Goal: Transaction & Acquisition: Purchase product/service

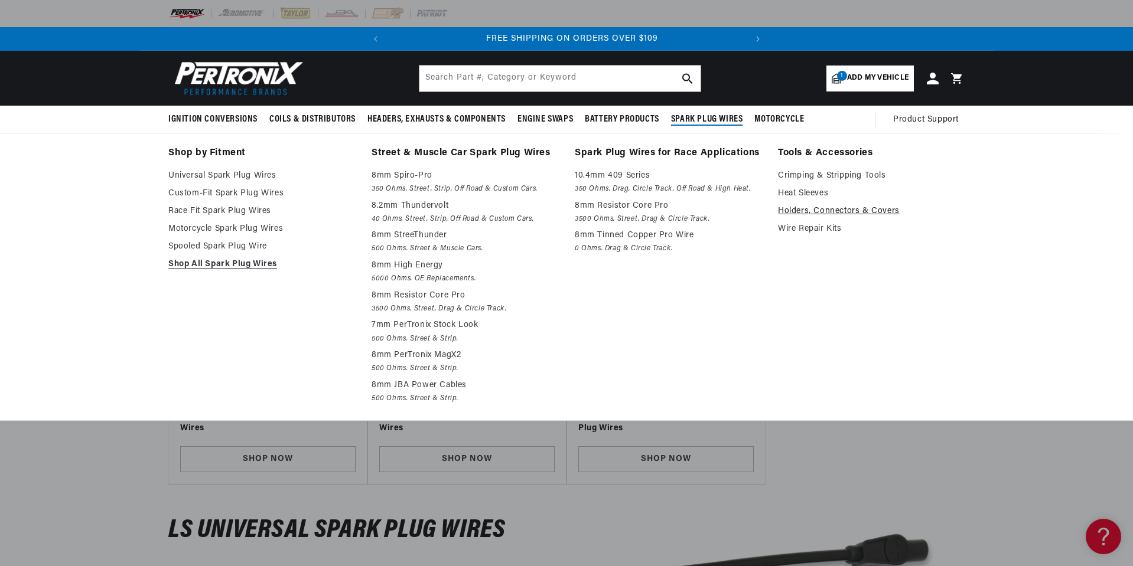
scroll to position [0, 358]
click at [804, 208] on link "Holders, Connectors & Covers" at bounding box center [871, 211] width 187 height 14
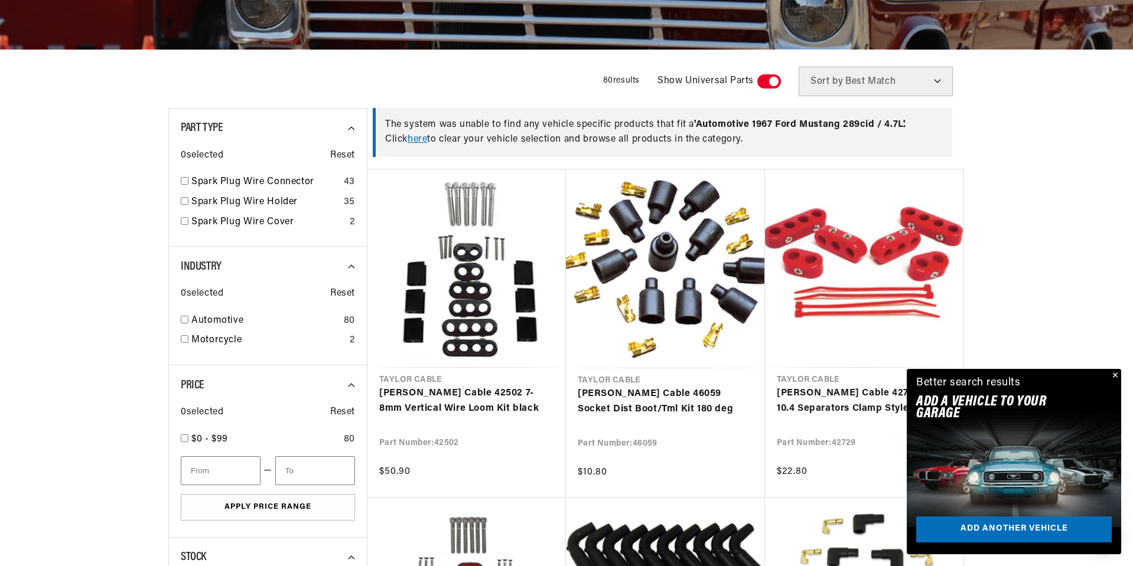
scroll to position [295, 0]
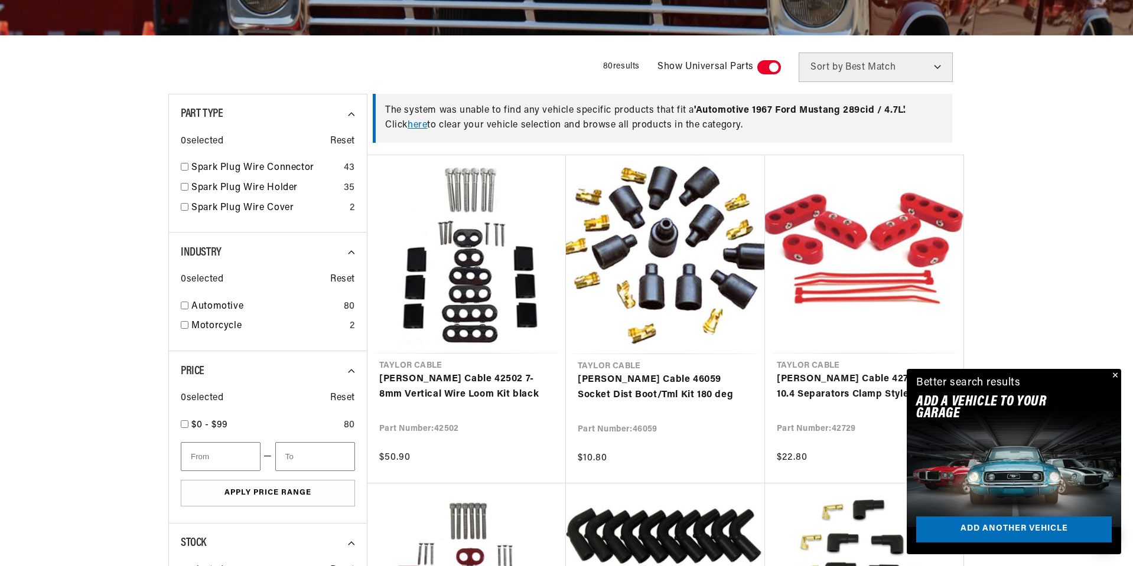
click at [1114, 373] on button "Close" at bounding box center [1114, 376] width 14 height 14
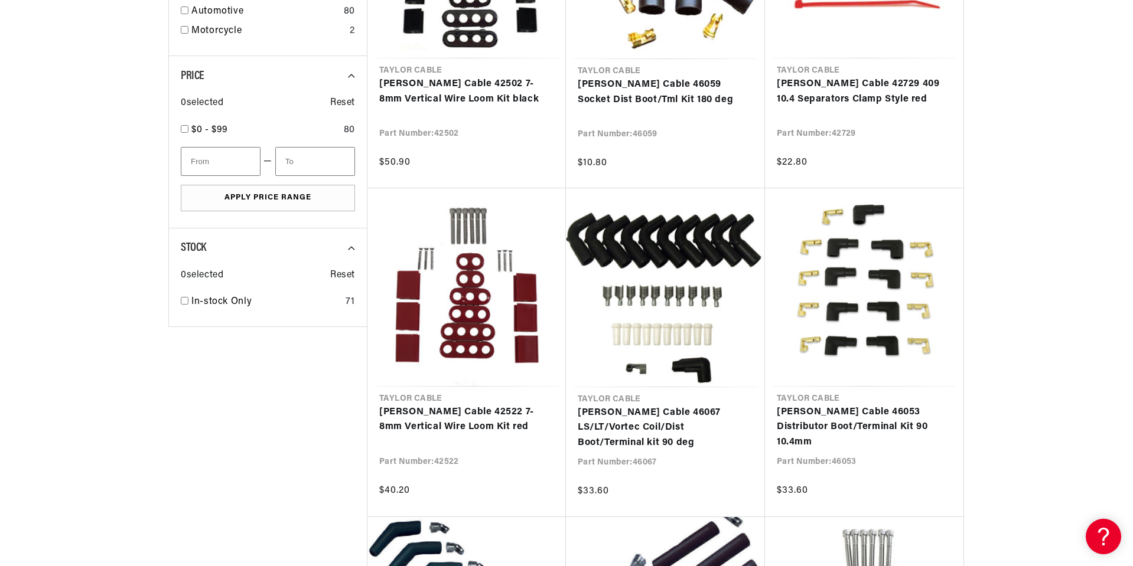
scroll to position [0, 358]
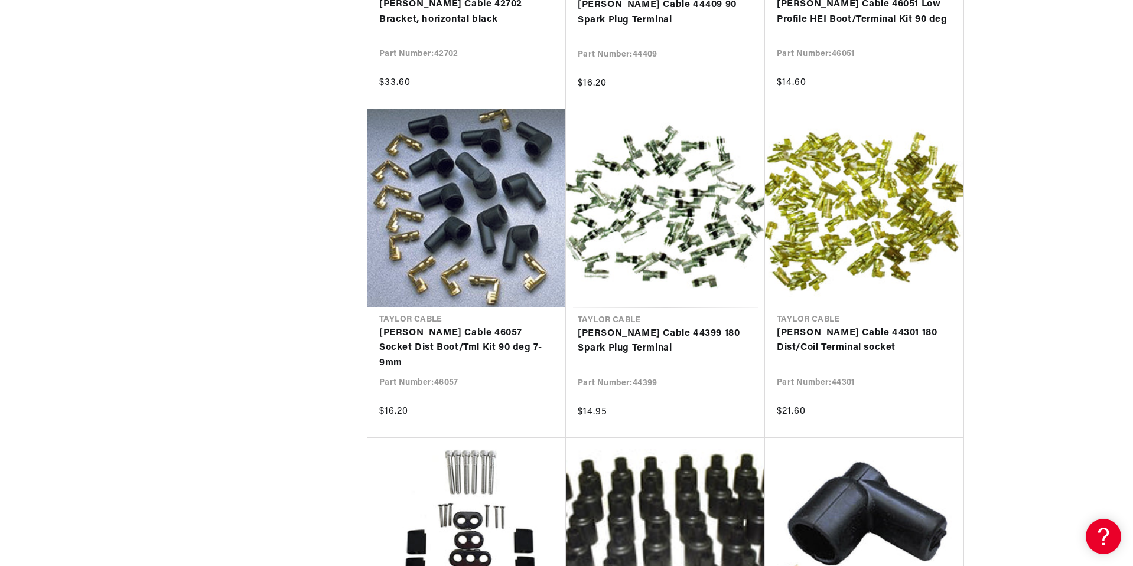
scroll to position [2539, 0]
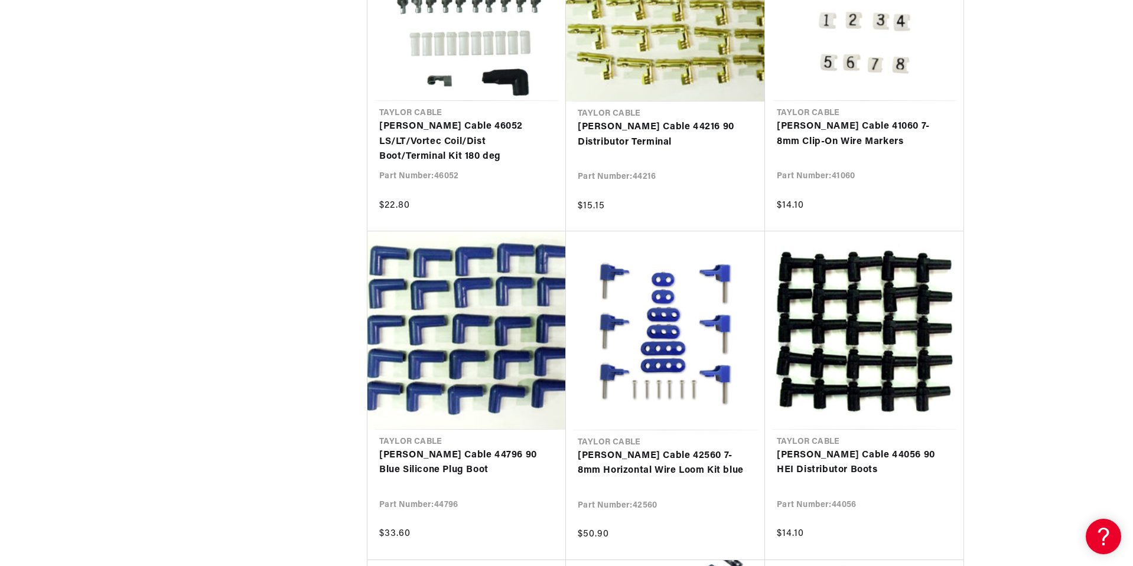
scroll to position [3720, 0]
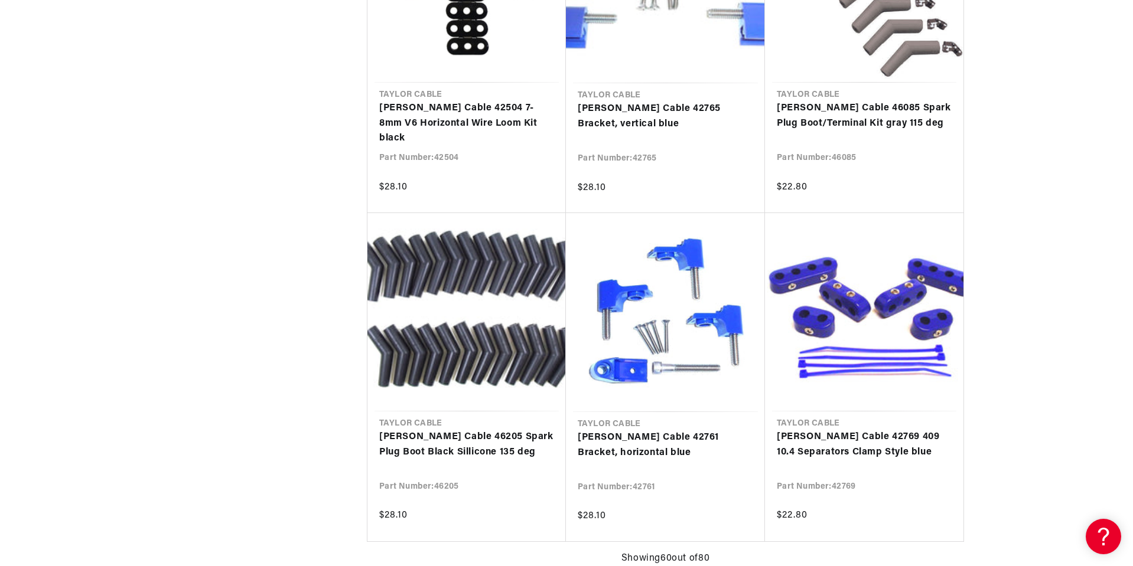
scroll to position [6496, 0]
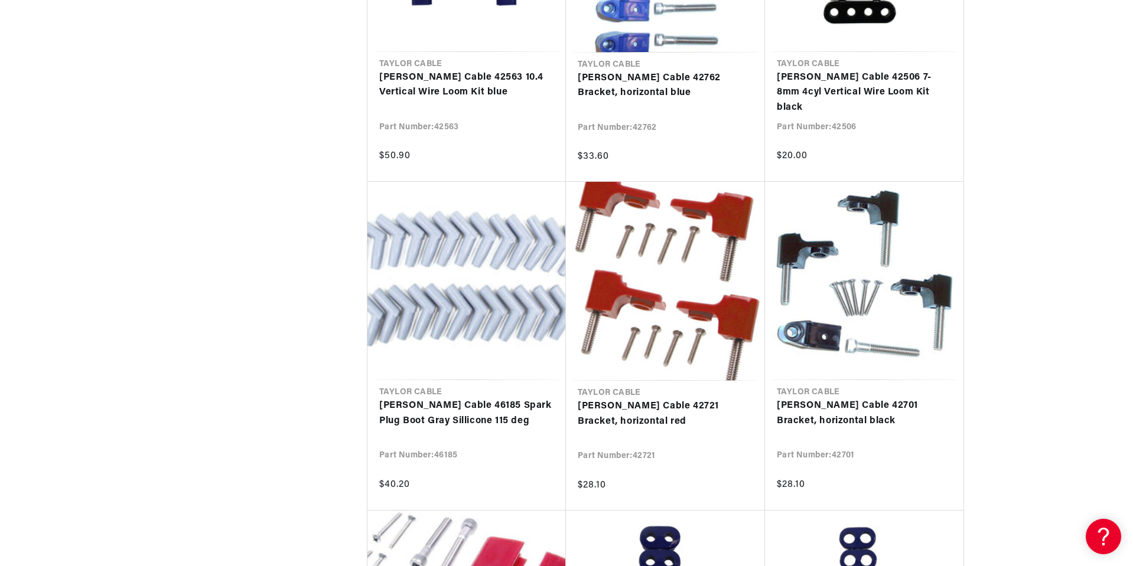
scroll to position [7441, 0]
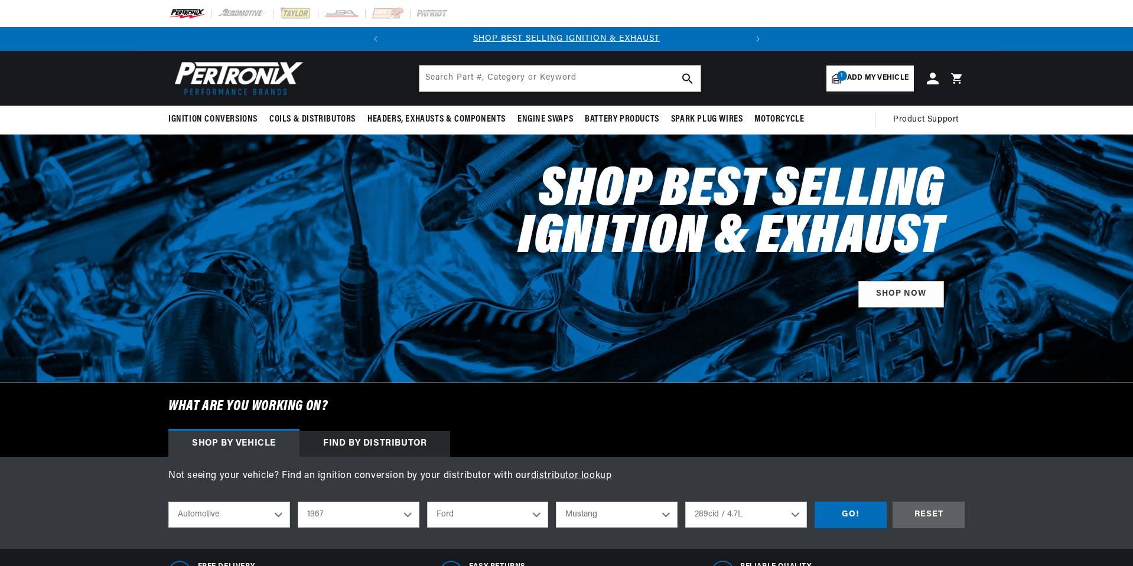
select select "1967"
select select "Ford"
select select "Mustang"
select select "289cid-4.7L"
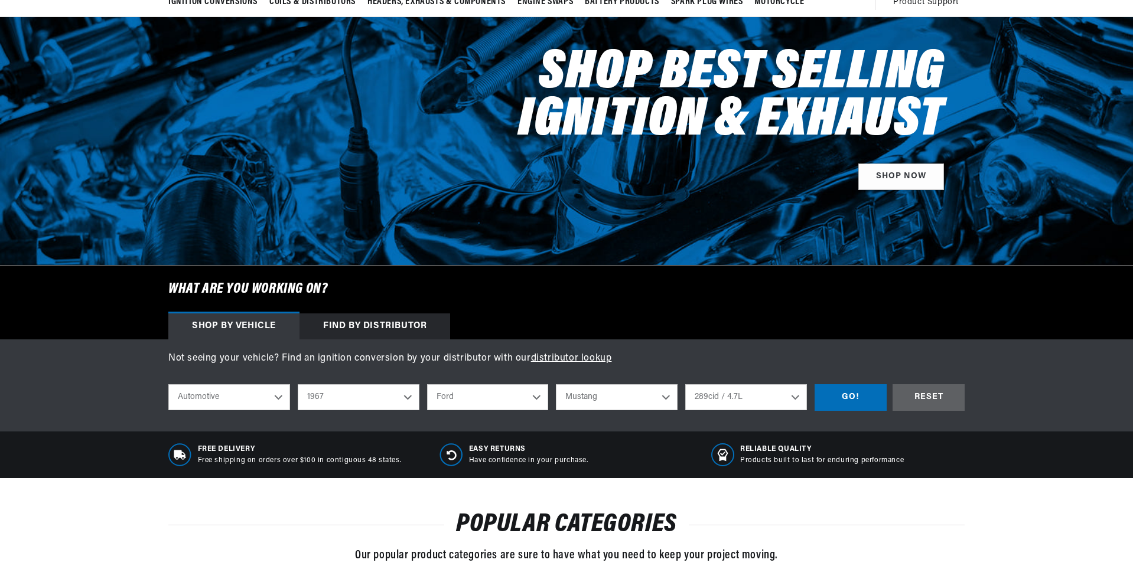
scroll to position [118, 0]
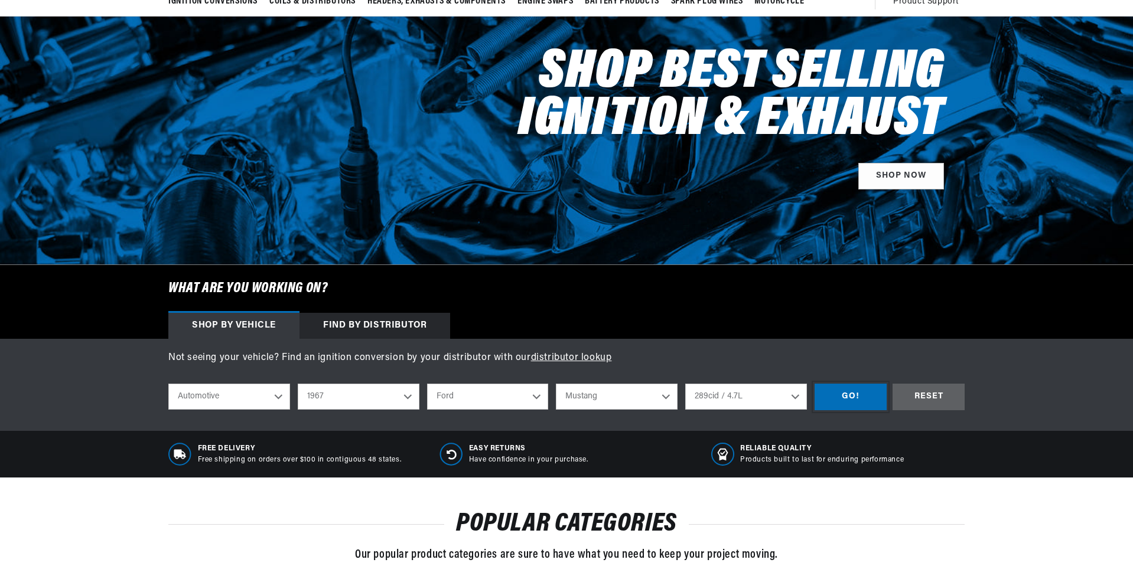
click at [844, 397] on div "GO!" at bounding box center [850, 397] width 72 height 27
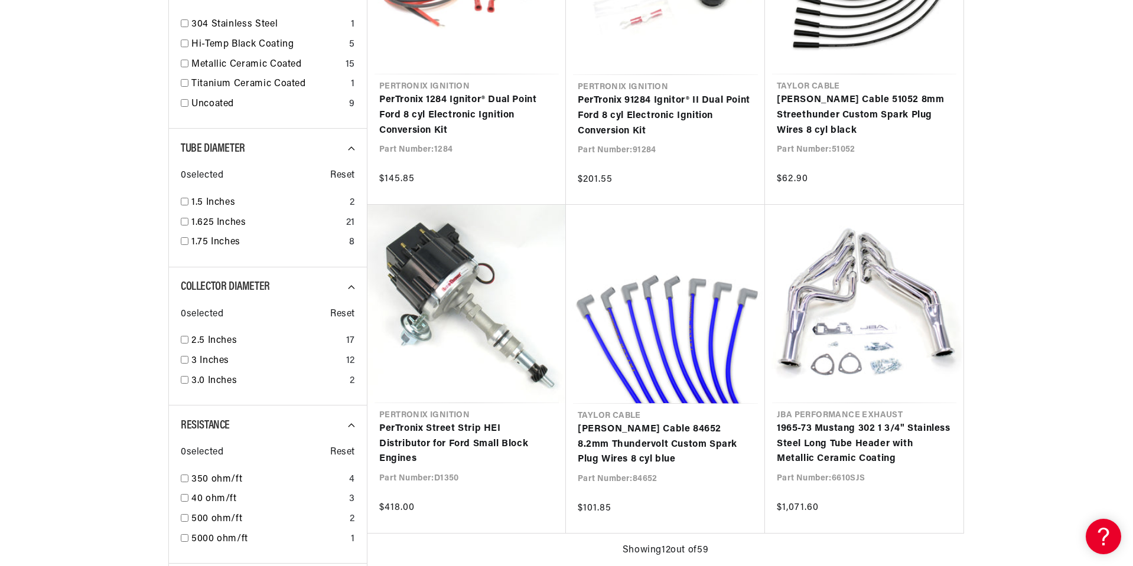
scroll to position [0, 66]
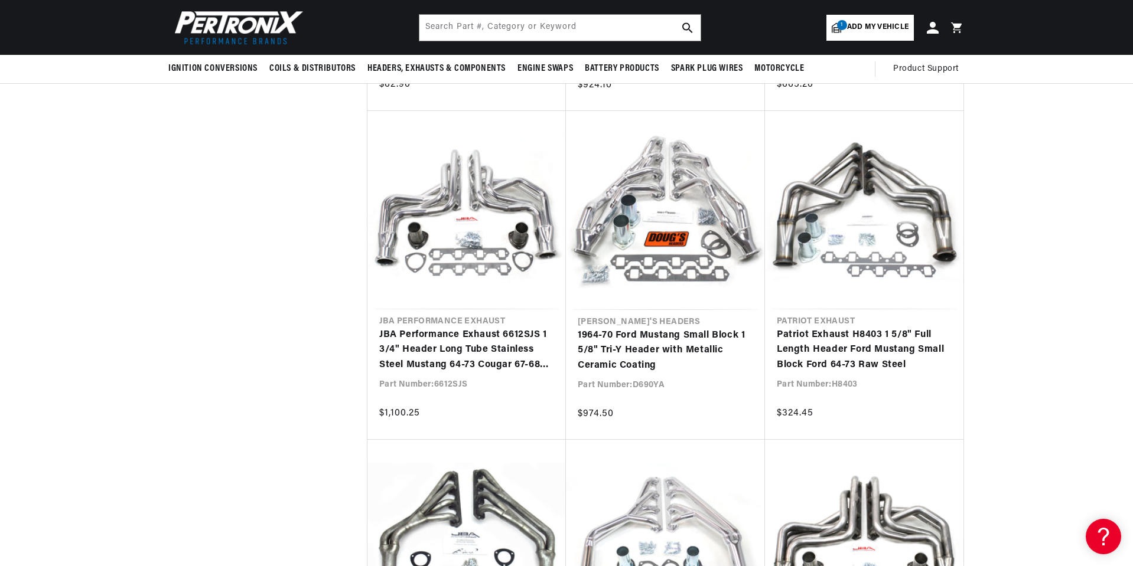
scroll to position [0, 358]
click at [690, 336] on link "1964-70 Ford Mustang Small Block 1 5/8" Tri-Y Header with Metallic Ceramic Coat…" at bounding box center [665, 350] width 175 height 45
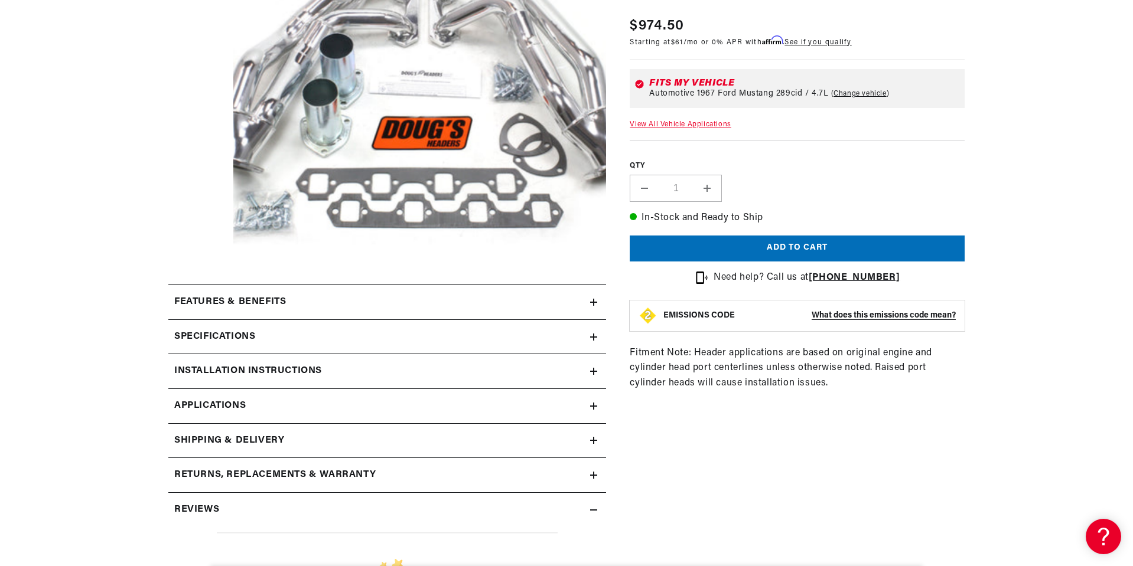
click at [594, 302] on icon at bounding box center [593, 302] width 7 height 0
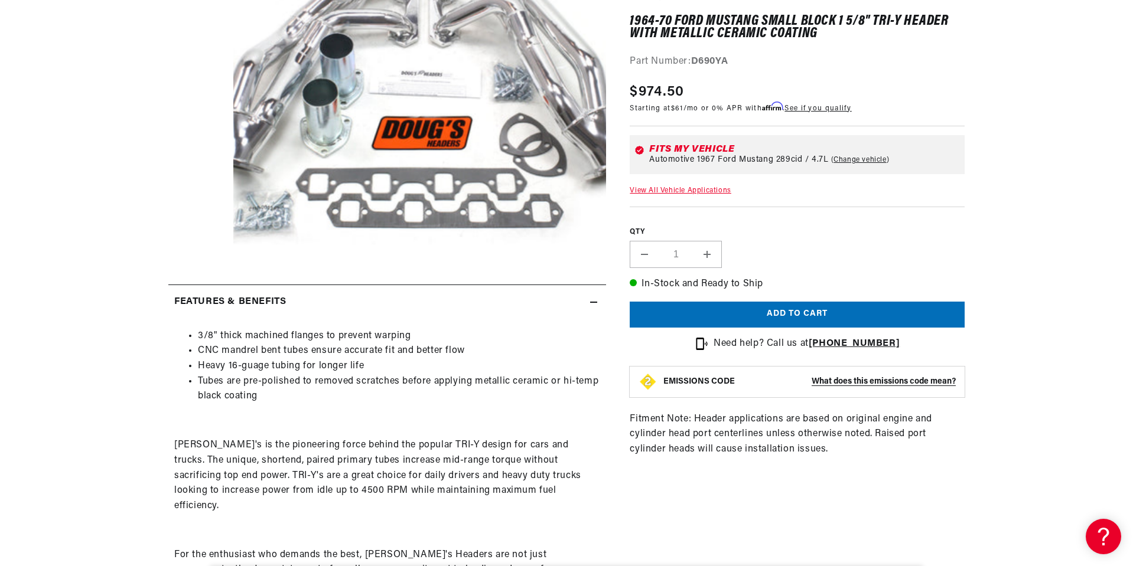
click at [595, 301] on icon at bounding box center [593, 302] width 7 height 7
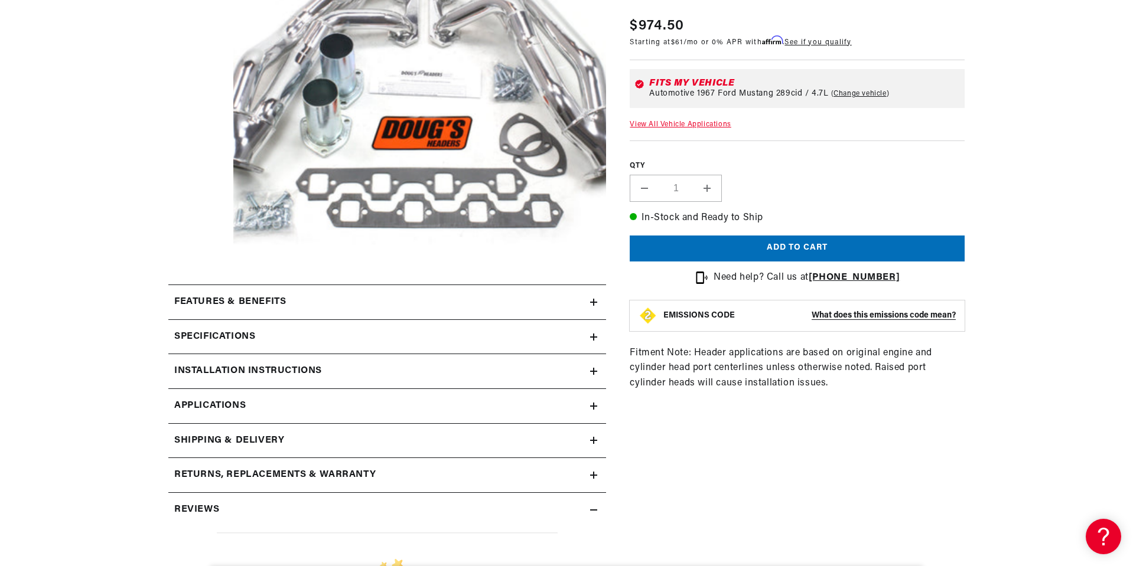
scroll to position [0, 358]
click at [591, 337] on icon at bounding box center [593, 337] width 7 height 0
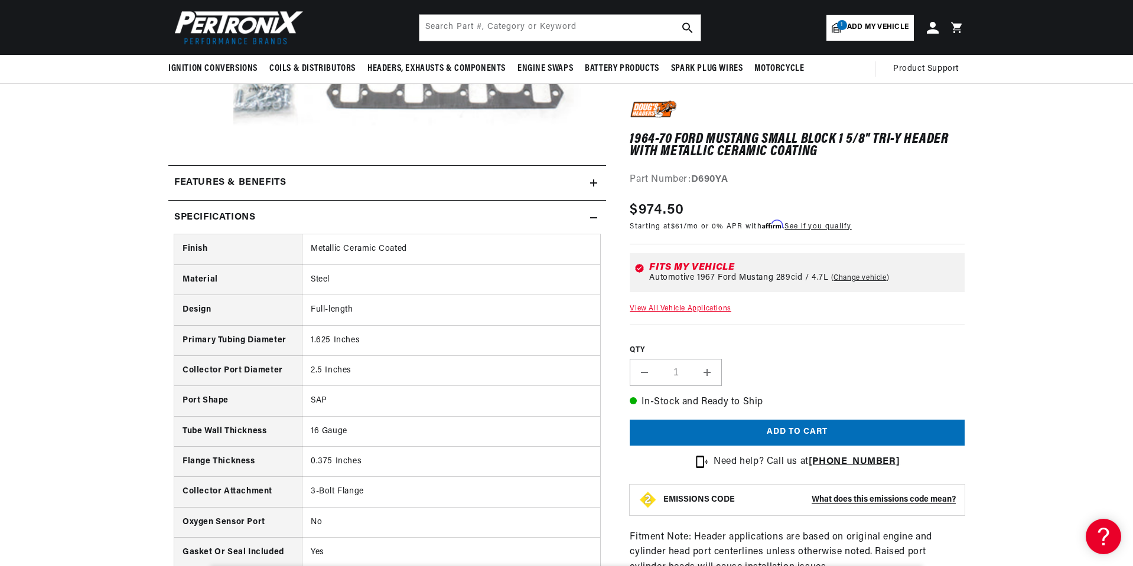
scroll to position [413, 0]
click at [592, 217] on icon at bounding box center [593, 219] width 7 height 7
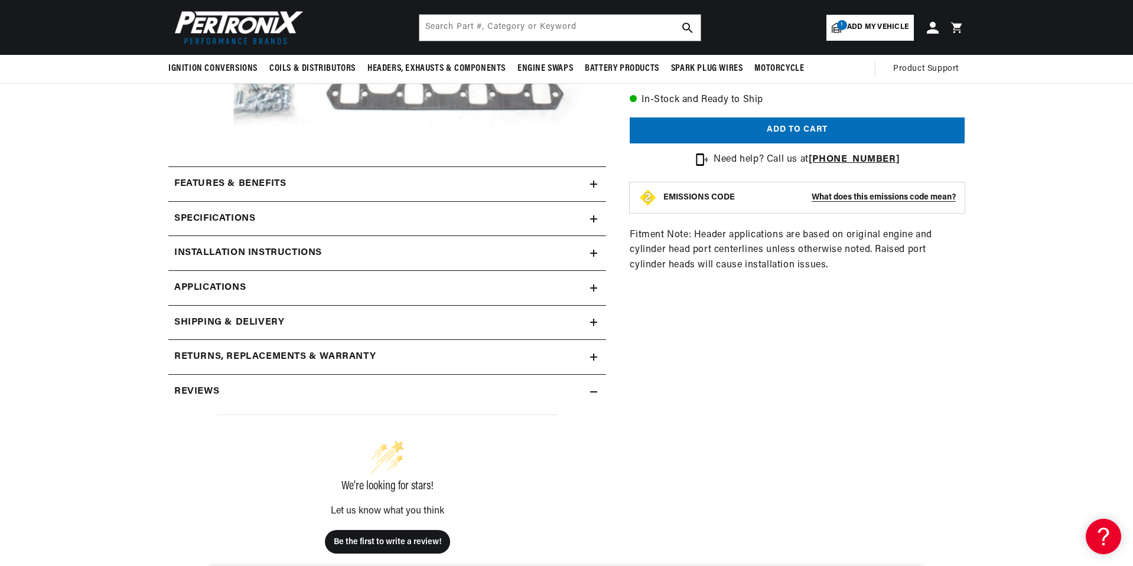
scroll to position [0, 0]
click at [592, 252] on icon at bounding box center [593, 253] width 7 height 7
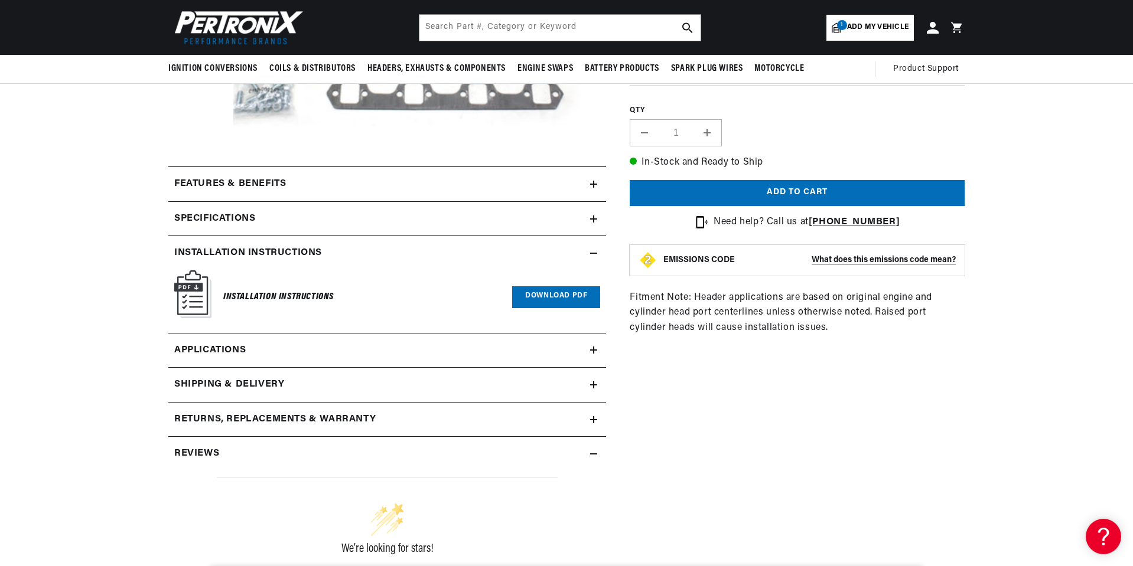
click at [592, 251] on icon at bounding box center [593, 253] width 7 height 7
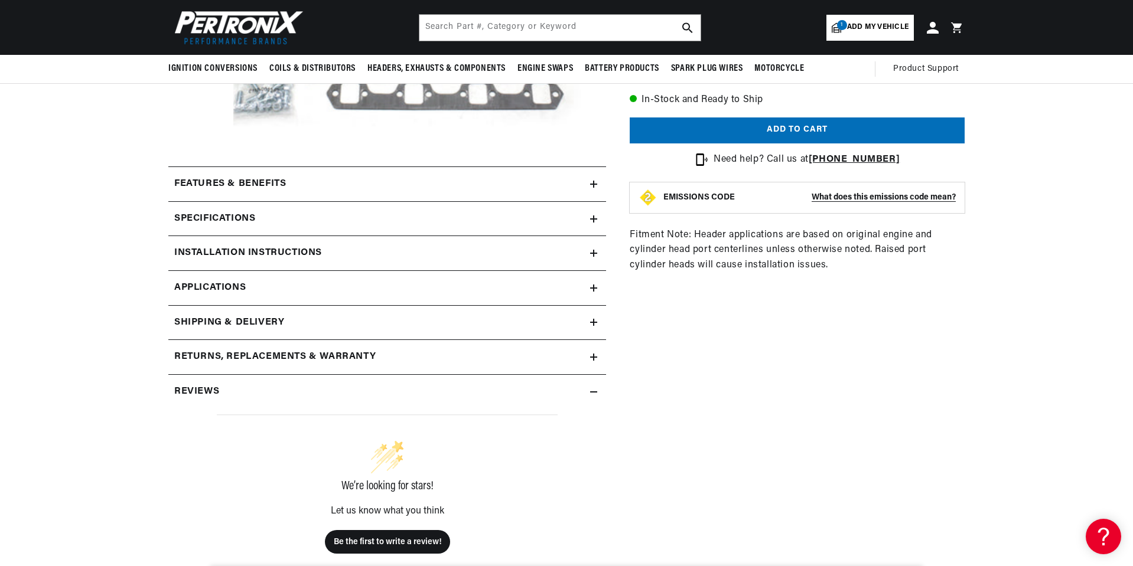
click at [594, 289] on icon at bounding box center [594, 288] width 0 height 7
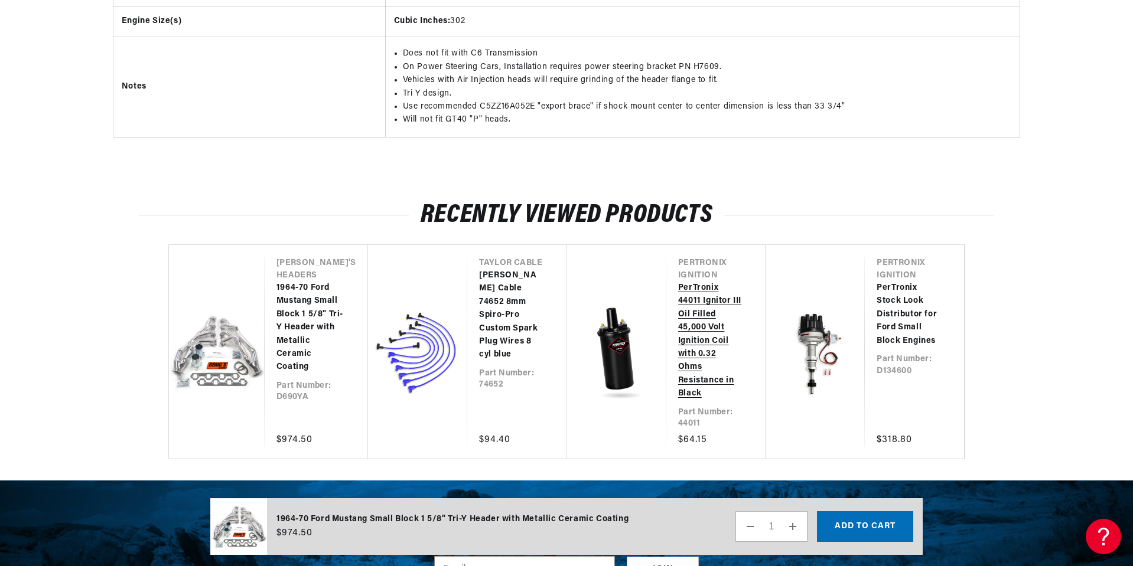
scroll to position [2440, 0]
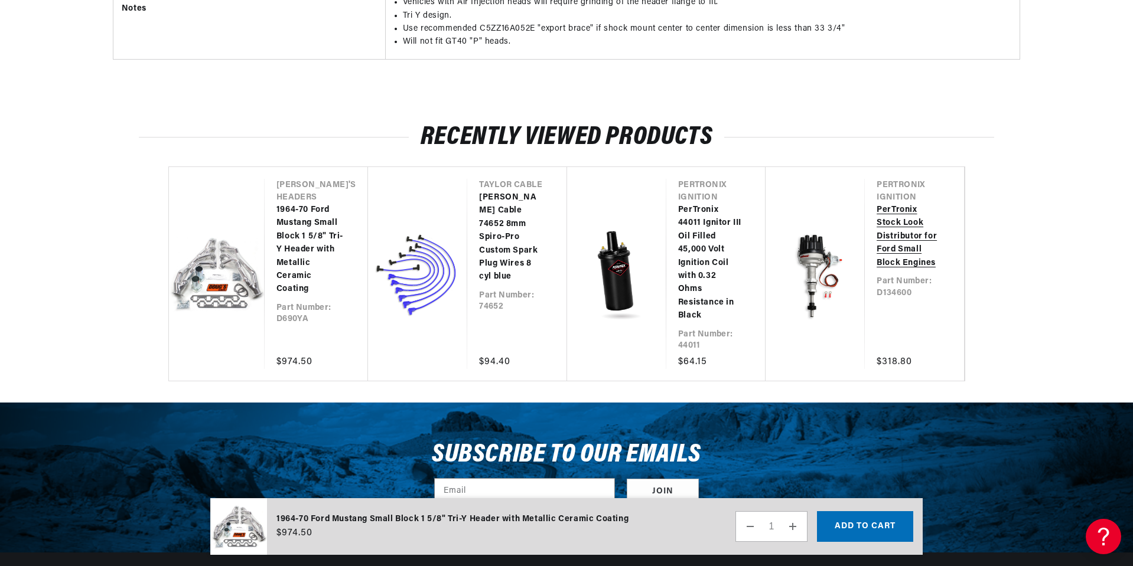
click at [905, 223] on link "PerTronix Stock Look Distributor for Ford Small Block Engines" at bounding box center [908, 237] width 64 height 66
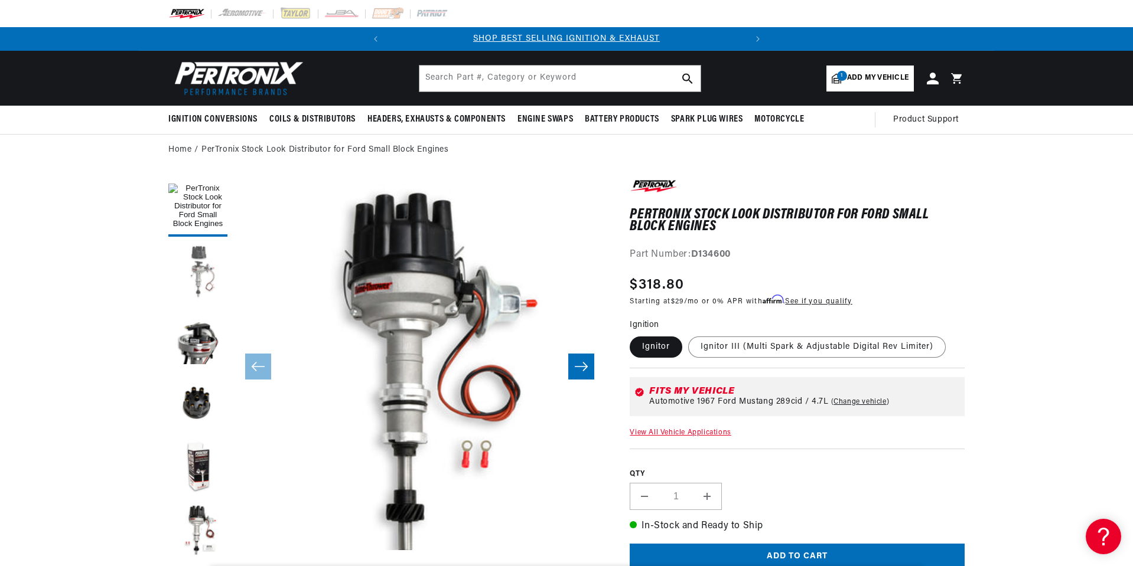
click at [207, 263] on button "Load image 2 in gallery view" at bounding box center [197, 272] width 59 height 59
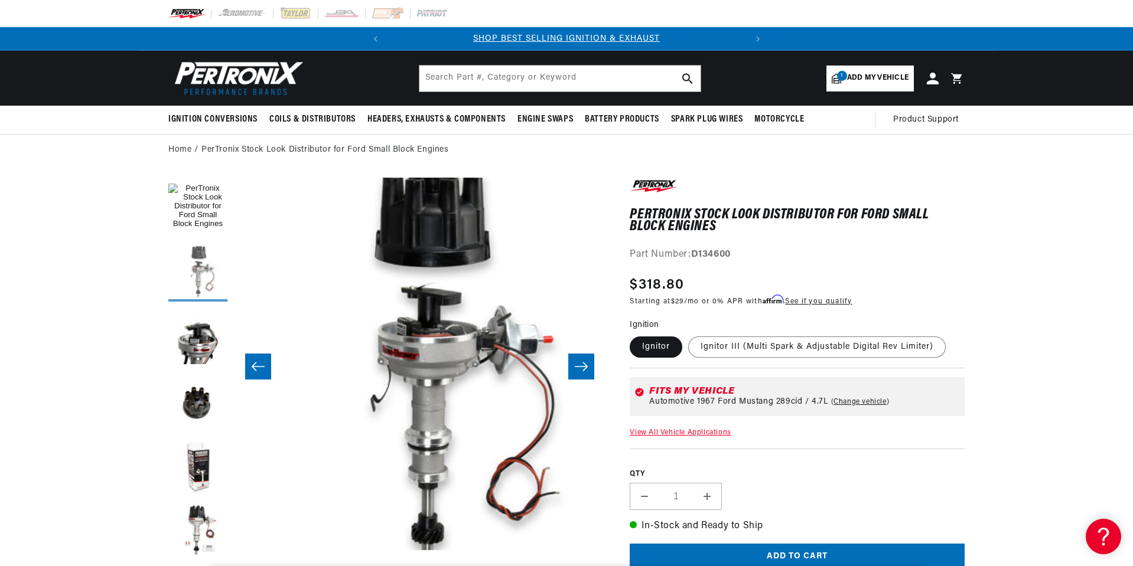
scroll to position [0, 373]
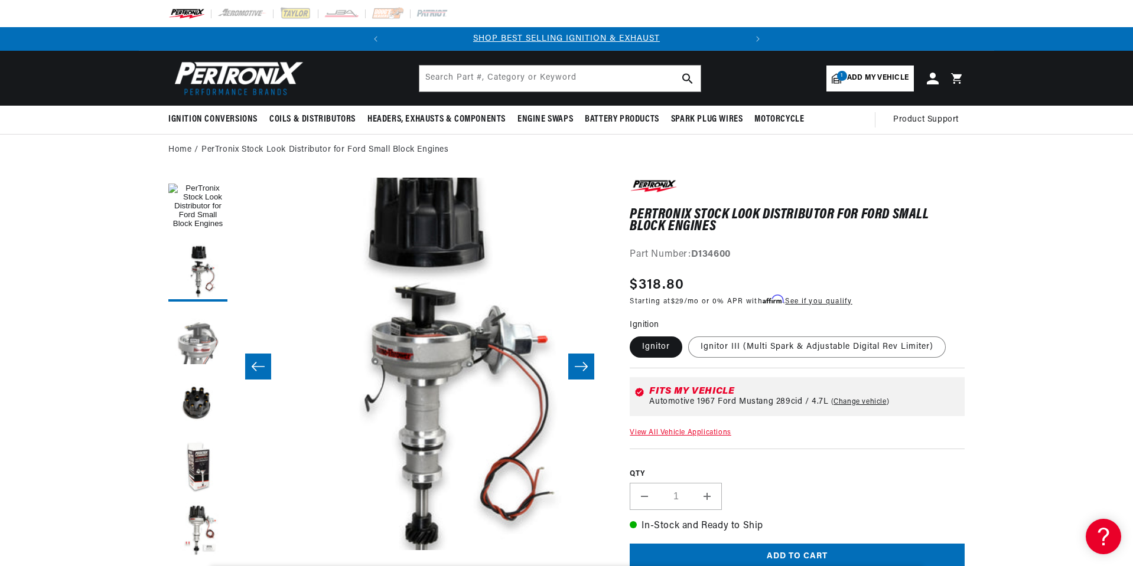
click at [191, 334] on button "Load image 3 in gallery view" at bounding box center [197, 337] width 59 height 59
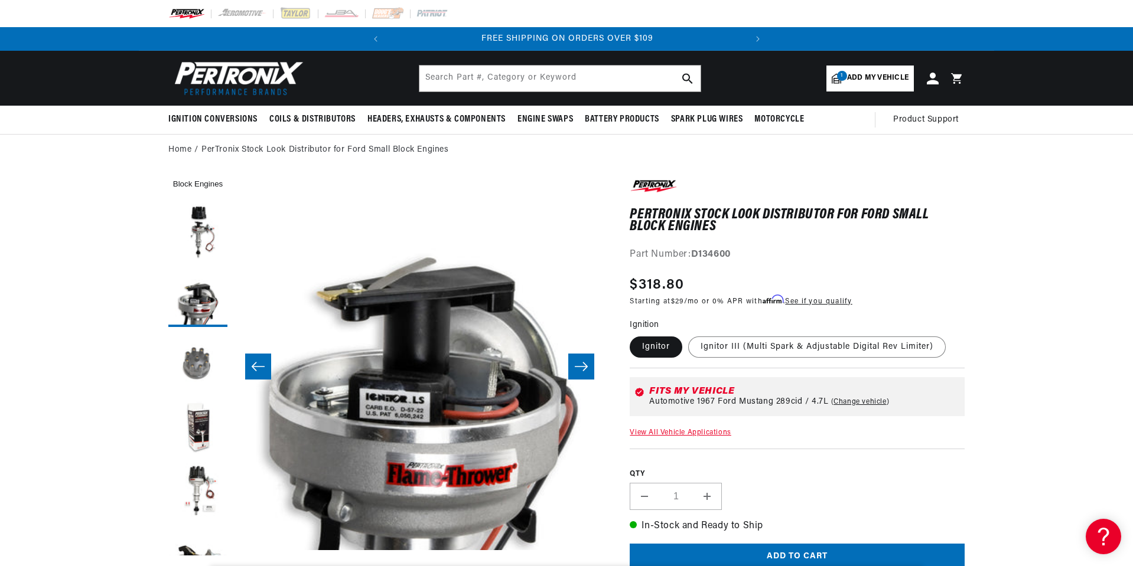
scroll to position [118, 0]
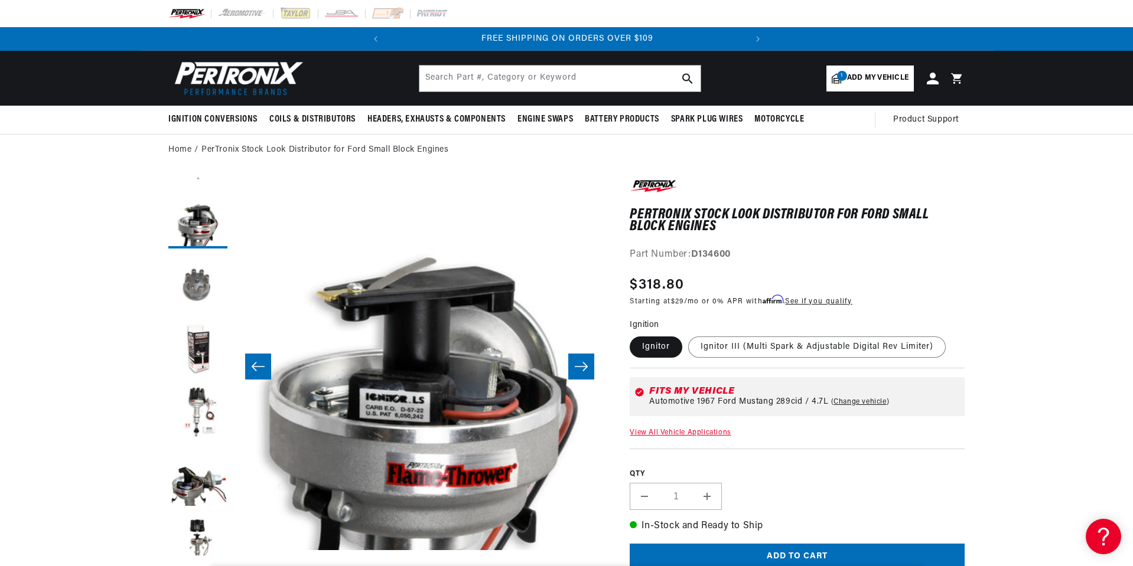
click at [197, 283] on button "Load image 4 in gallery view" at bounding box center [197, 284] width 59 height 59
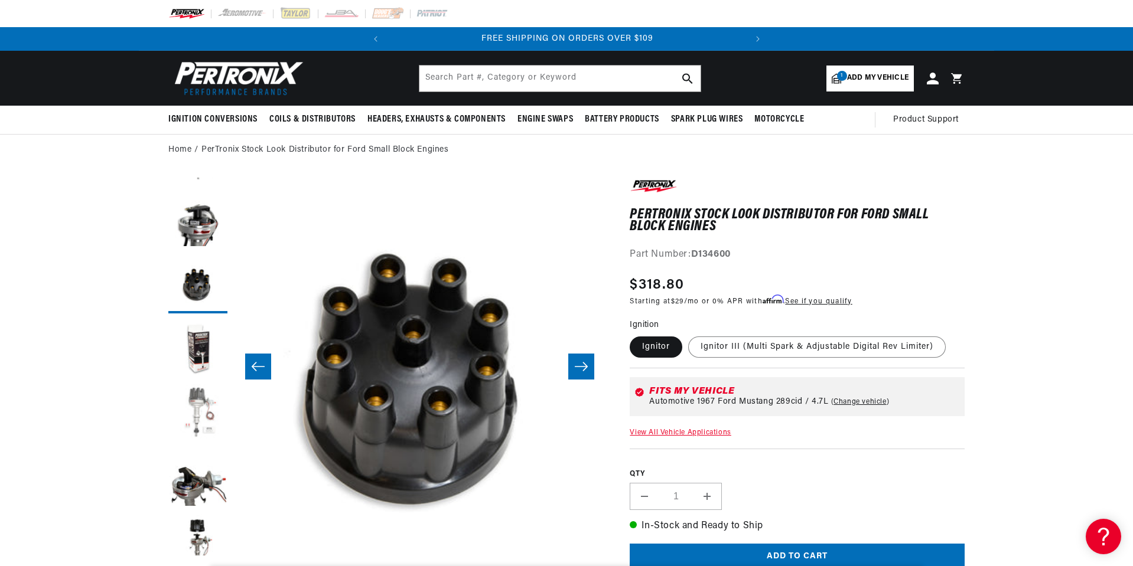
click at [198, 410] on button "Load image 6 in gallery view" at bounding box center [197, 413] width 59 height 59
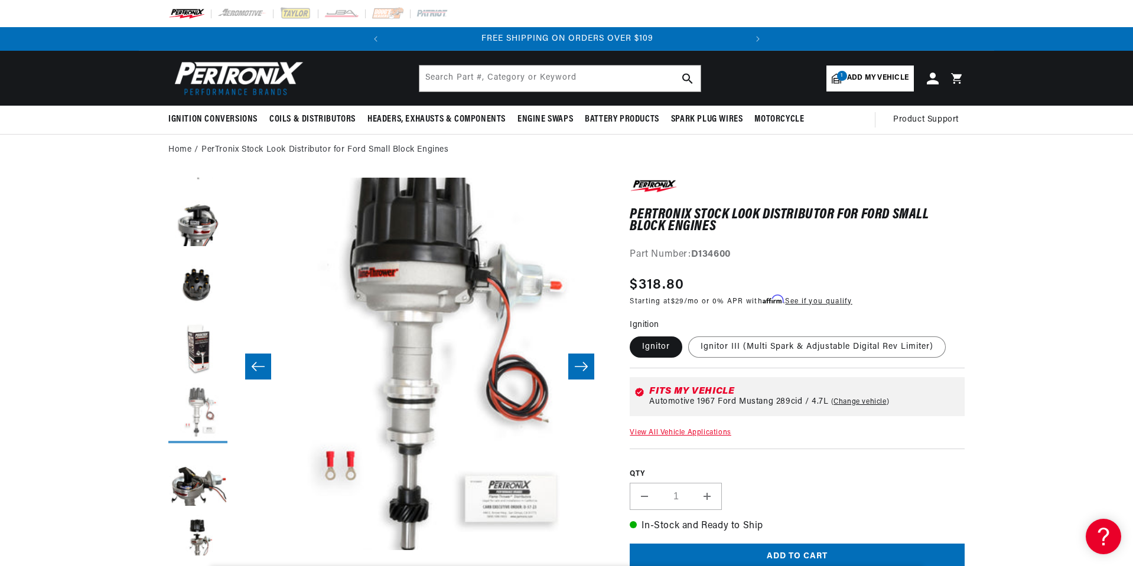
scroll to position [0, 1864]
click at [202, 467] on button "Load image 7 in gallery view" at bounding box center [197, 478] width 59 height 59
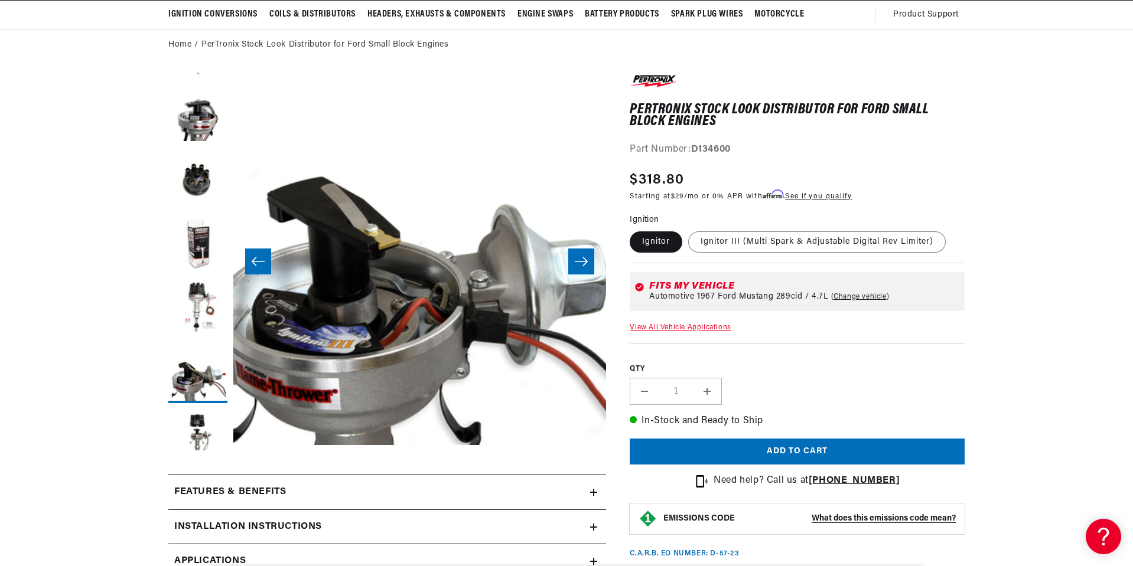
scroll to position [118, 0]
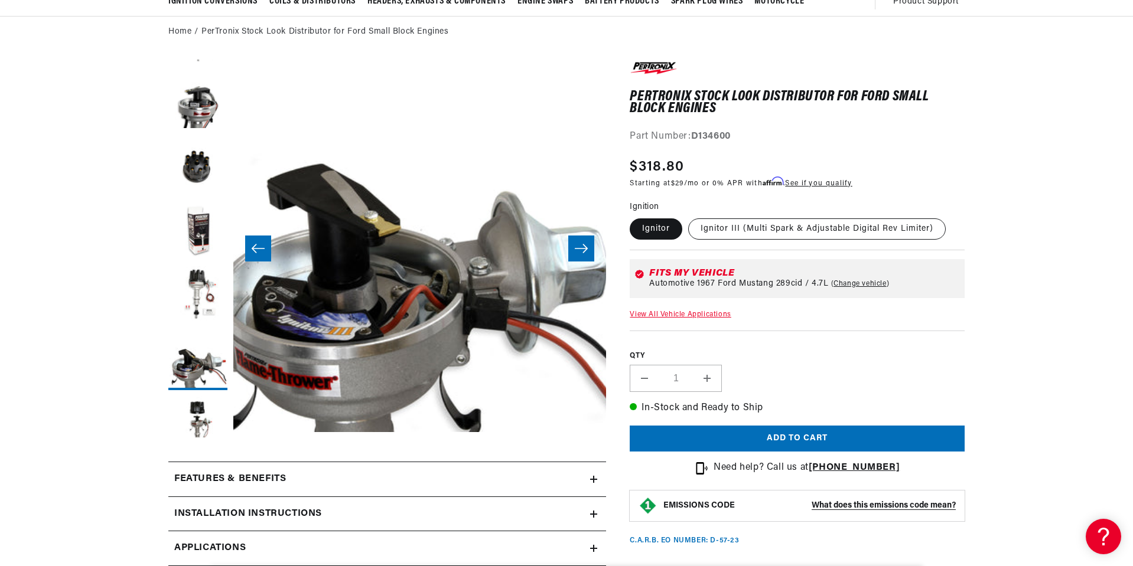
click at [831, 224] on label "Ignitor III (Multi Spark & Adjustable Digital Rev Limiter)" at bounding box center [816, 229] width 257 height 21
click at [689, 217] on input "Ignitor III (Multi Spark & Adjustable Digital Rev Limiter)" at bounding box center [688, 216] width 1 height 1
radio input "true"
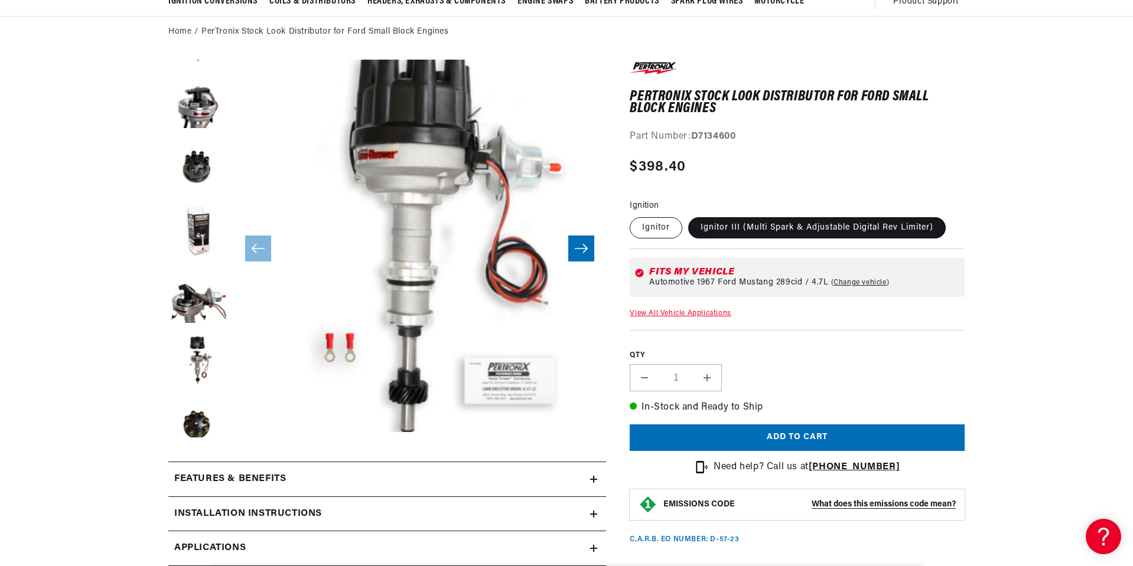
click at [664, 226] on label "Ignitor" at bounding box center [656, 227] width 53 height 21
click at [633, 216] on input "Ignitor" at bounding box center [632, 215] width 1 height 1
radio input "true"
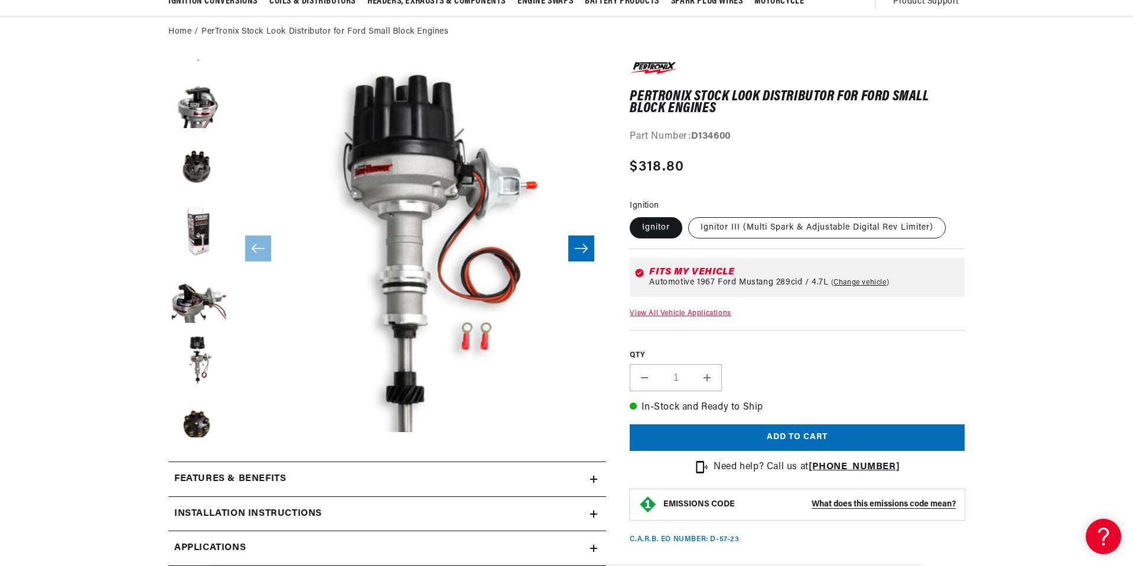
click at [862, 224] on label "Ignitor III (Multi Spark & Adjustable Digital Rev Limiter)" at bounding box center [816, 227] width 257 height 21
click at [689, 216] on input "Ignitor III (Multi Spark & Adjustable Digital Rev Limiter)" at bounding box center [688, 215] width 1 height 1
radio input "true"
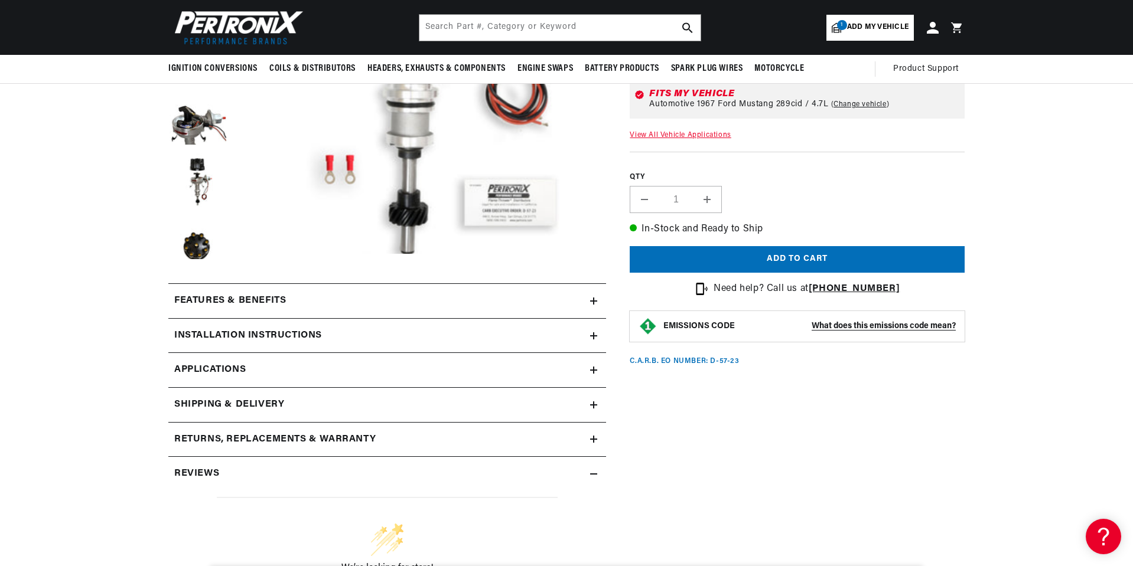
scroll to position [295, 0]
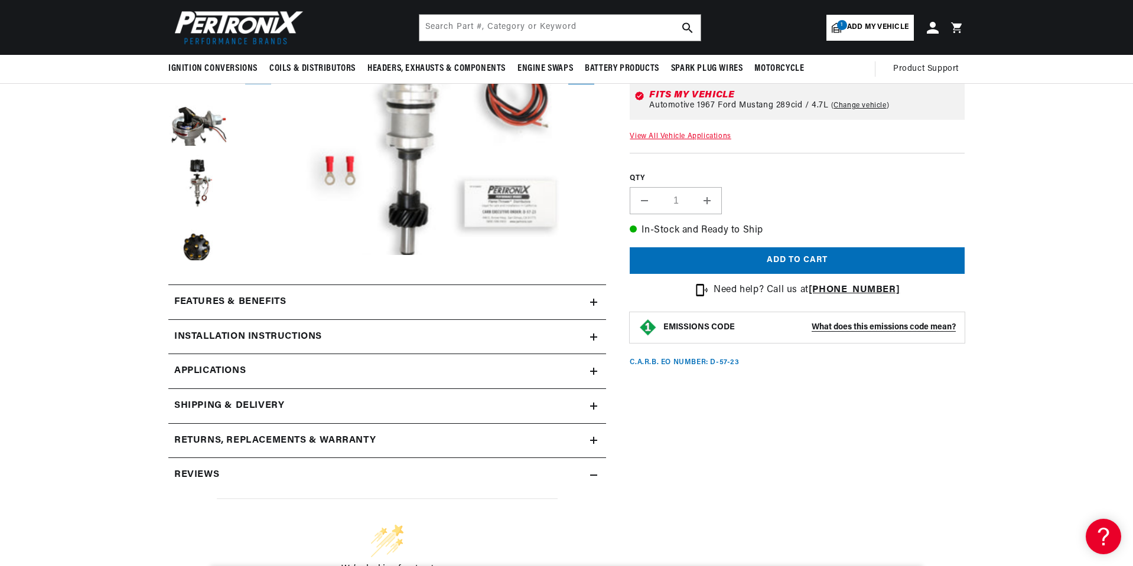
click at [595, 299] on icon at bounding box center [593, 302] width 7 height 7
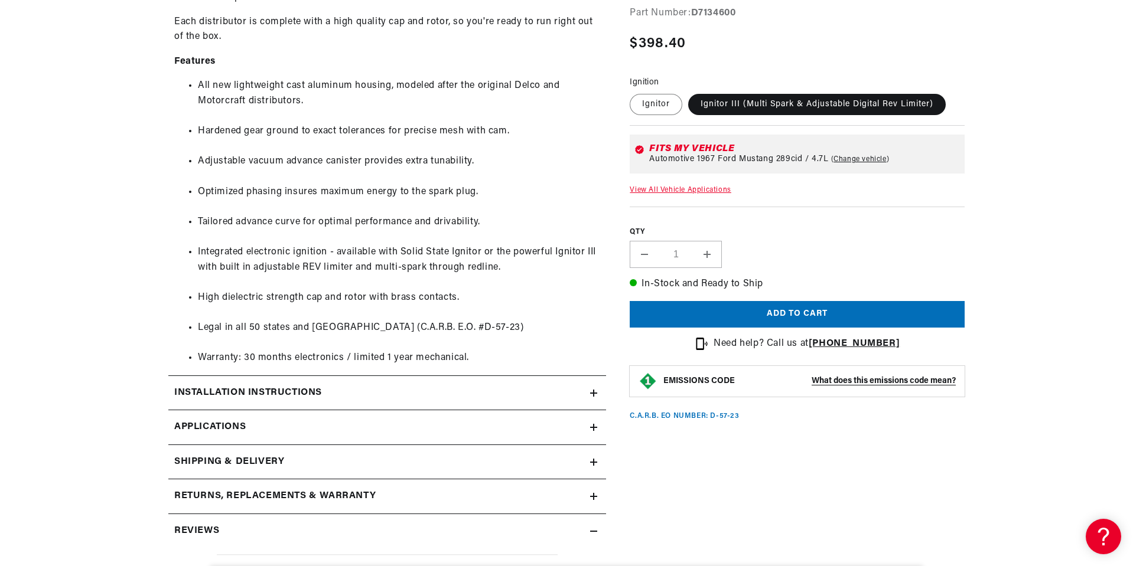
scroll to position [945, 0]
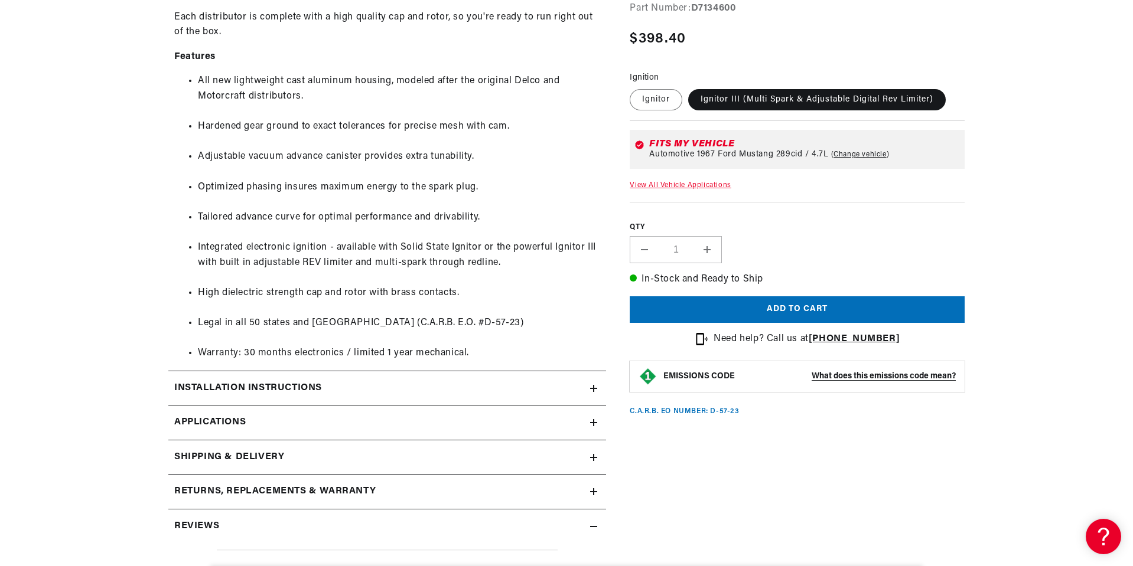
click at [594, 425] on icon at bounding box center [594, 422] width 0 height 7
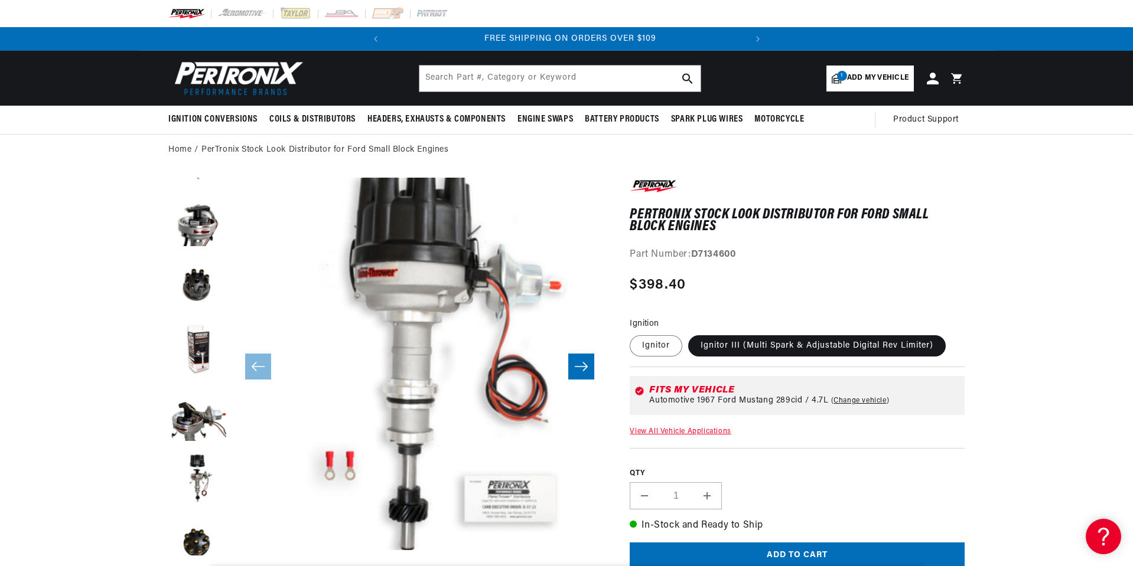
scroll to position [0, 358]
